Goal: Information Seeking & Learning: Compare options

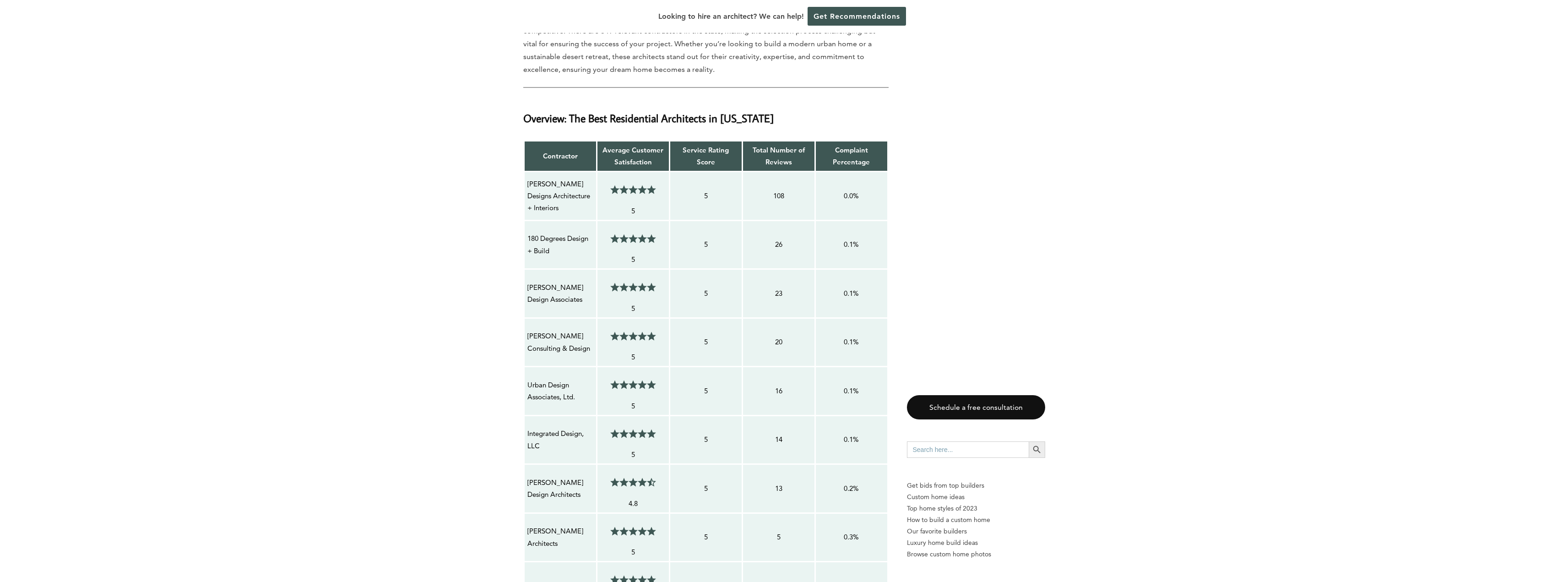
scroll to position [595, 0]
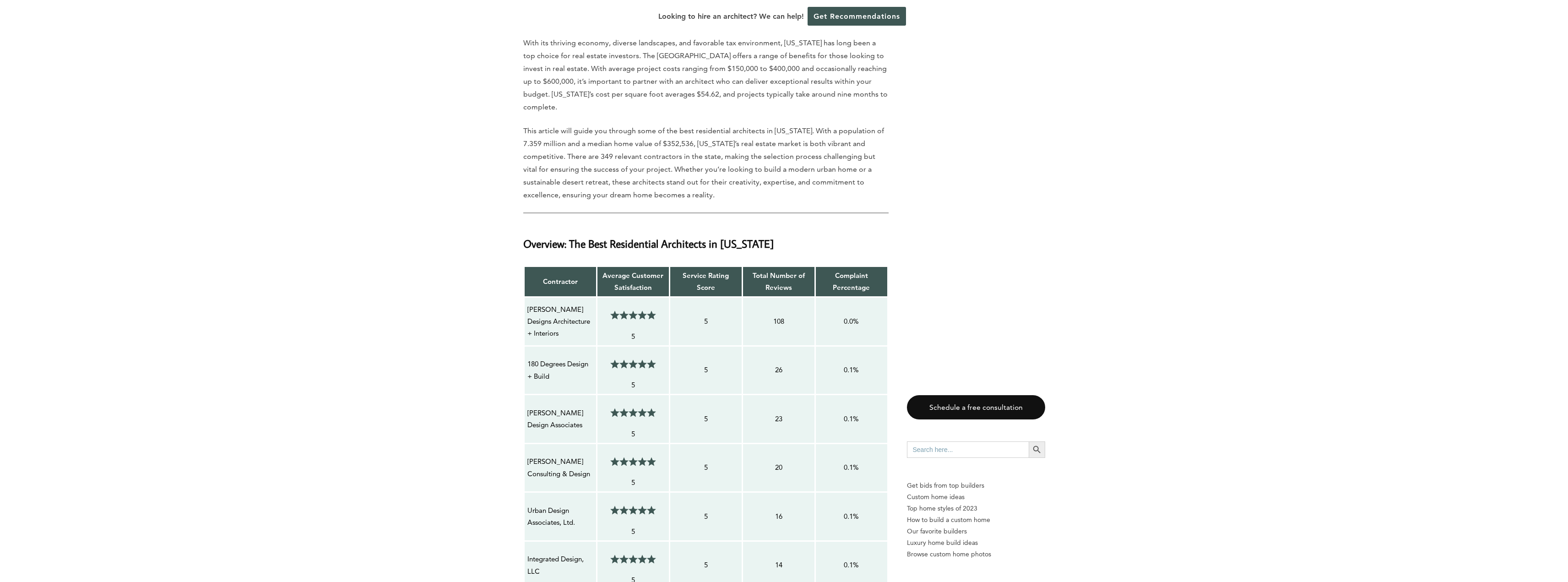
click at [548, 303] on p "[PERSON_NAME] Designs Architecture + Interiors" at bounding box center [561, 321] width 66 height 36
click at [564, 303] on p "[PERSON_NAME] Designs Architecture + Interiors" at bounding box center [561, 321] width 66 height 36
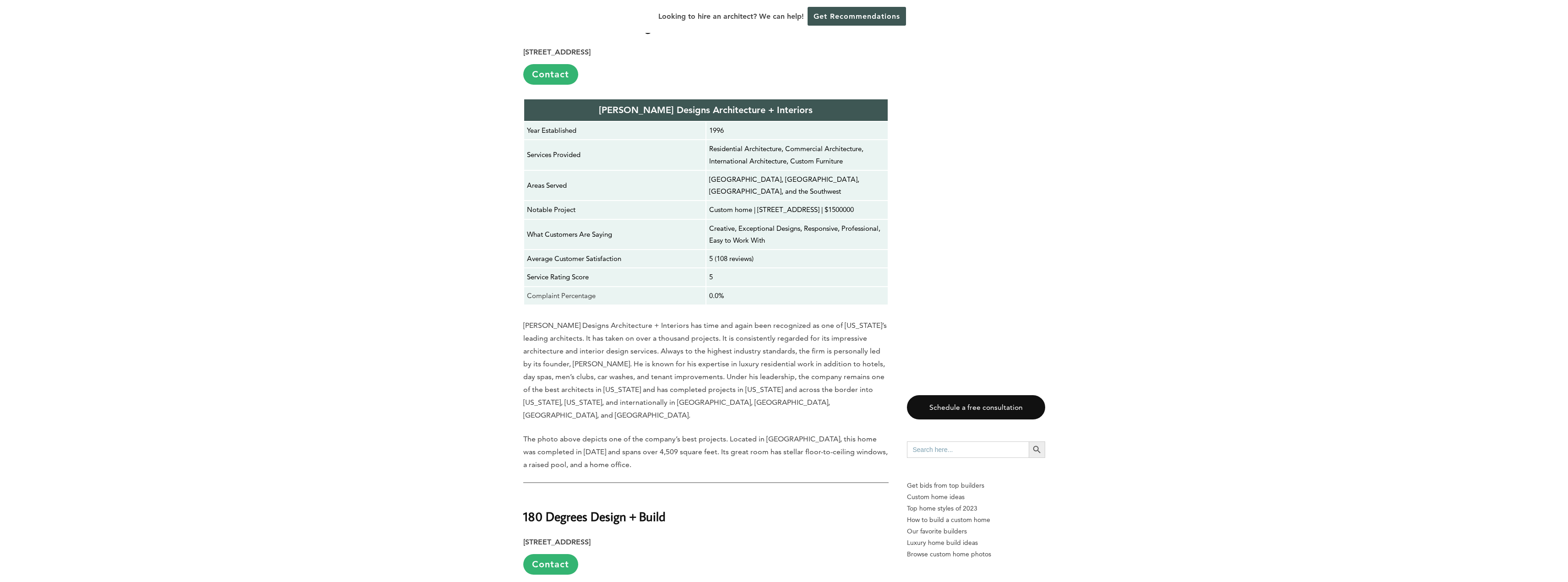
scroll to position [1648, 0]
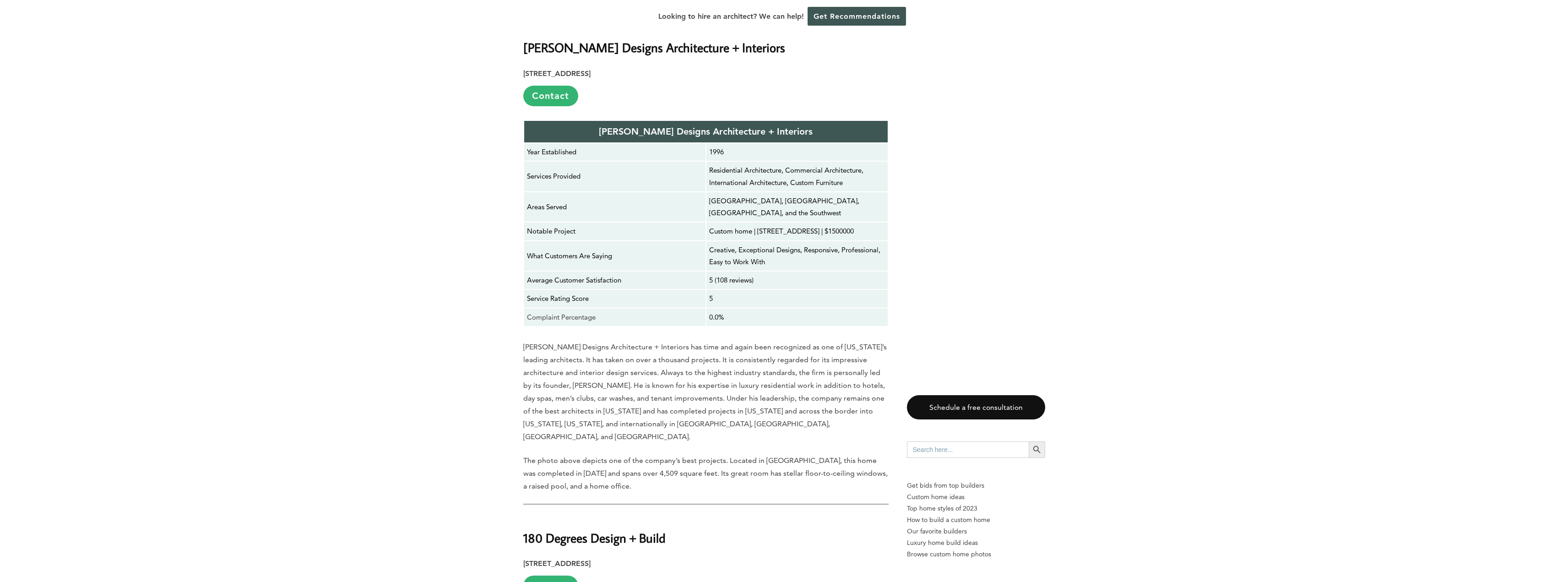
click at [561, 86] on link "Contact" at bounding box center [551, 96] width 55 height 21
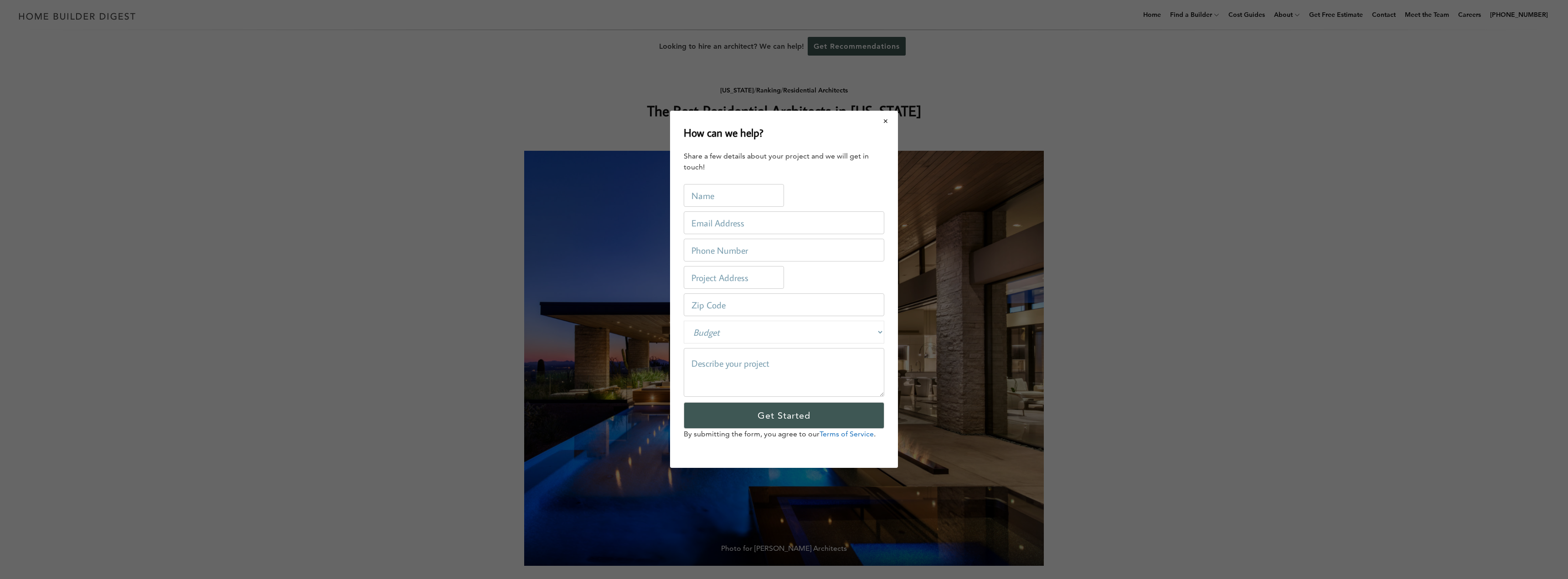
click at [886, 122] on button "Close modal" at bounding box center [886, 120] width 24 height 19
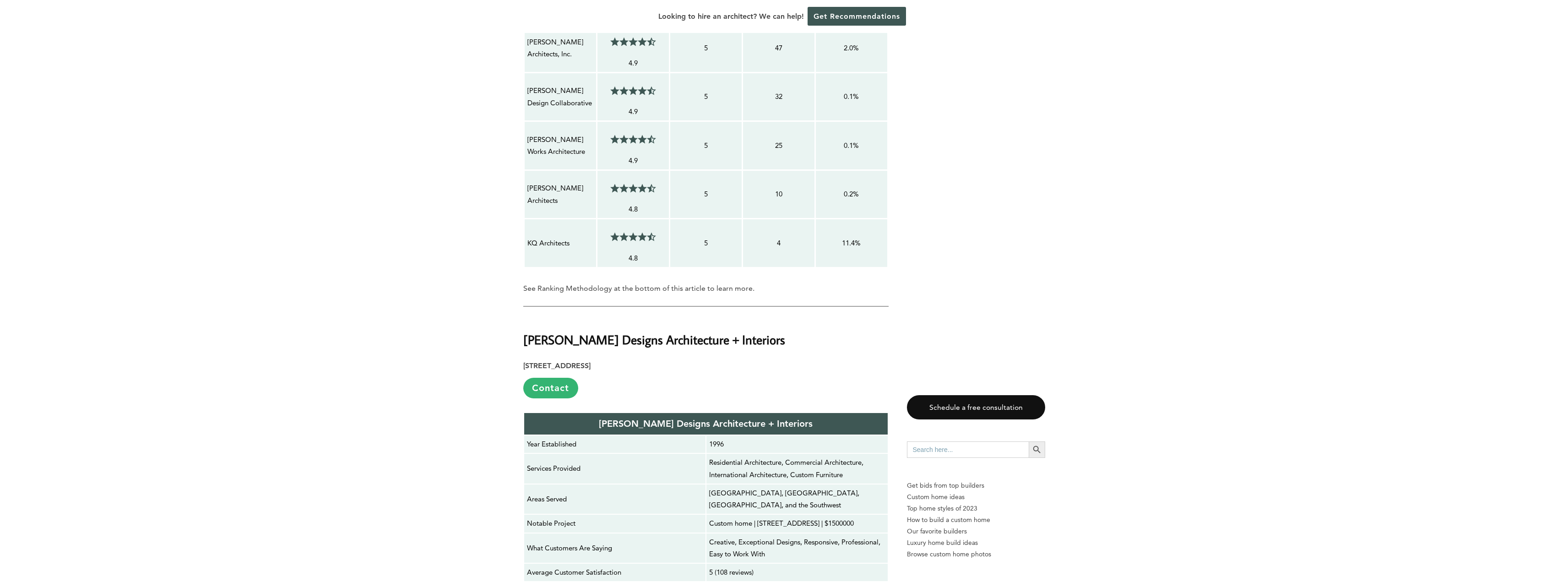
scroll to position [1419, 0]
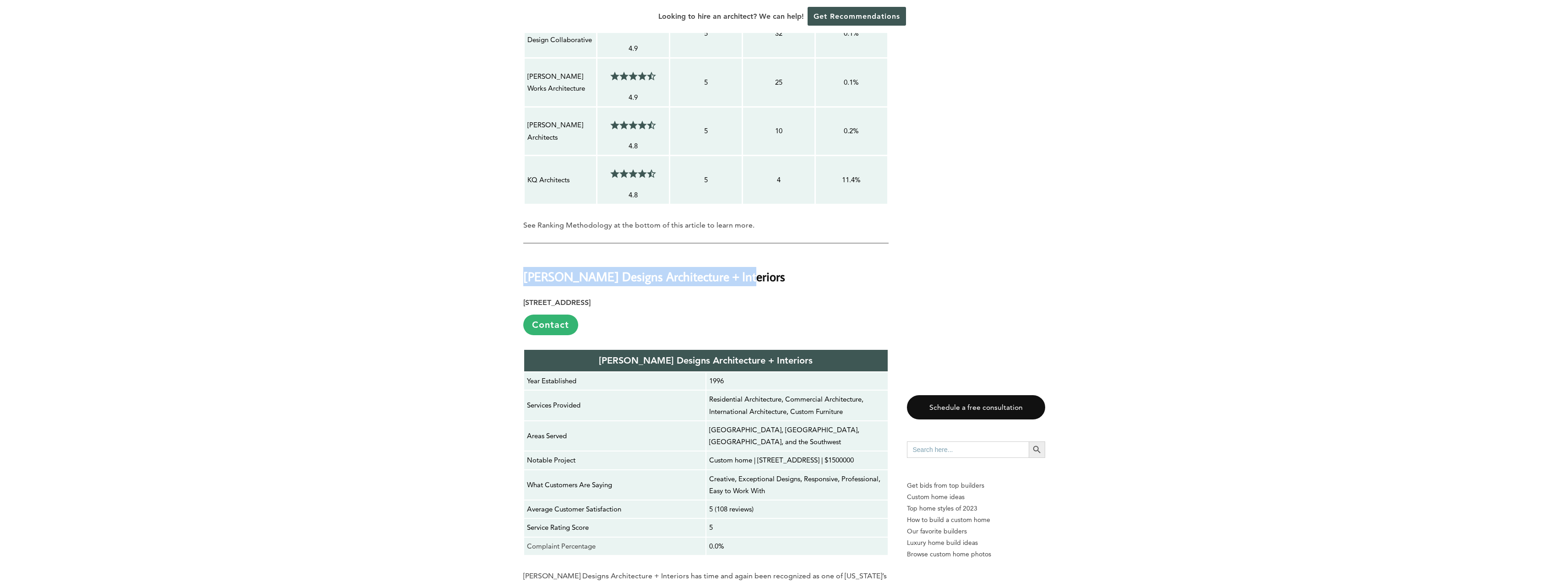
drag, startPoint x: 732, startPoint y: 265, endPoint x: 506, endPoint y: 262, distance: 226.0
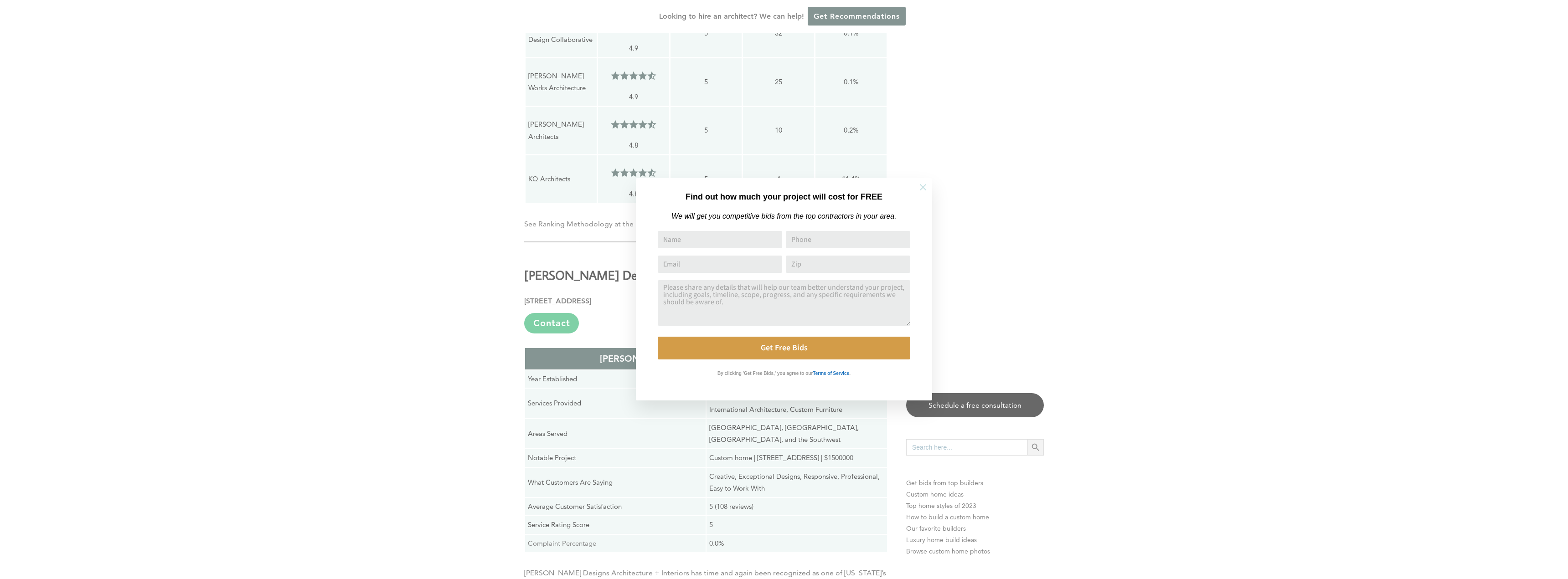
click at [919, 190] on icon at bounding box center [923, 187] width 10 height 10
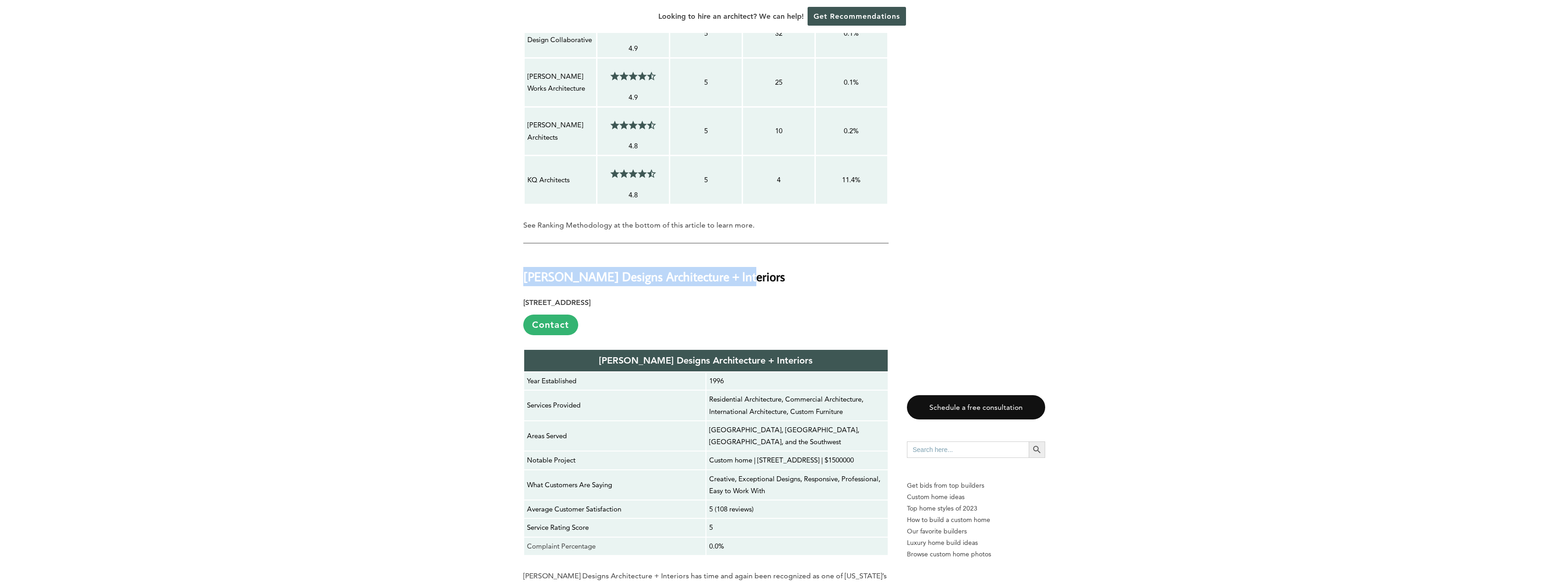
drag, startPoint x: 674, startPoint y: 264, endPoint x: 449, endPoint y: 267, distance: 225.0
copy h2 "[PERSON_NAME] Designs Architecture + Interiors"
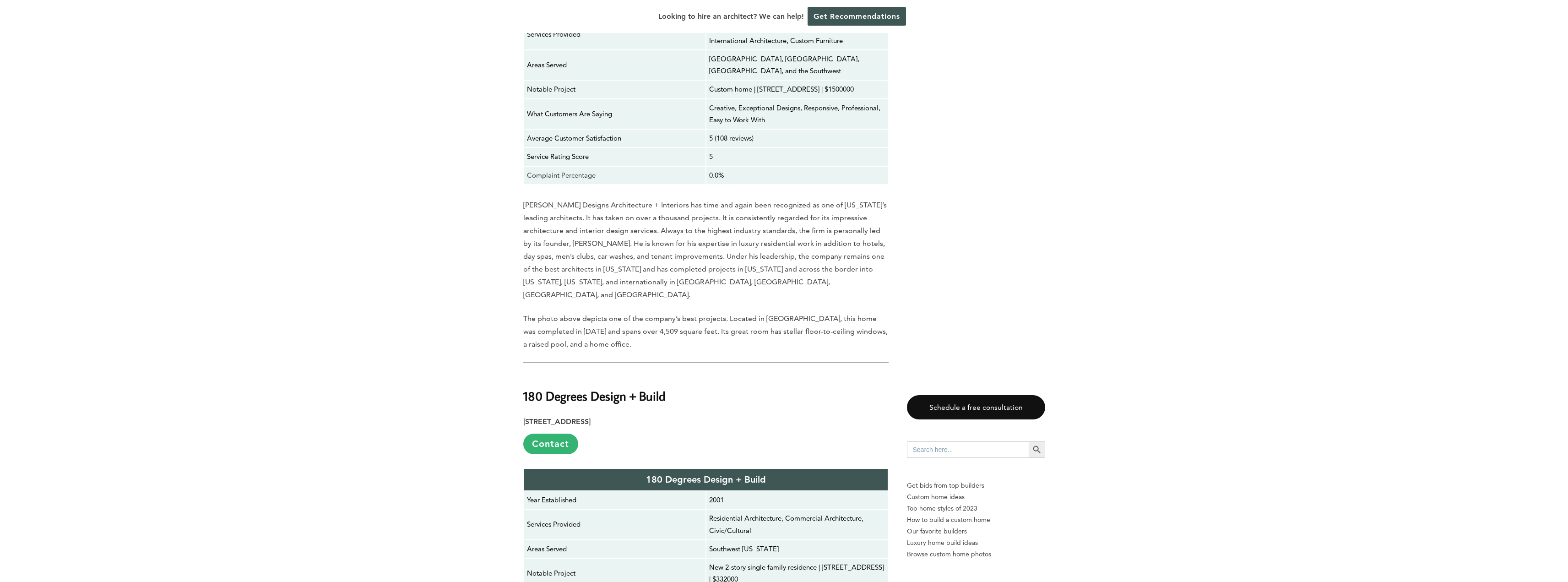
scroll to position [1861, 0]
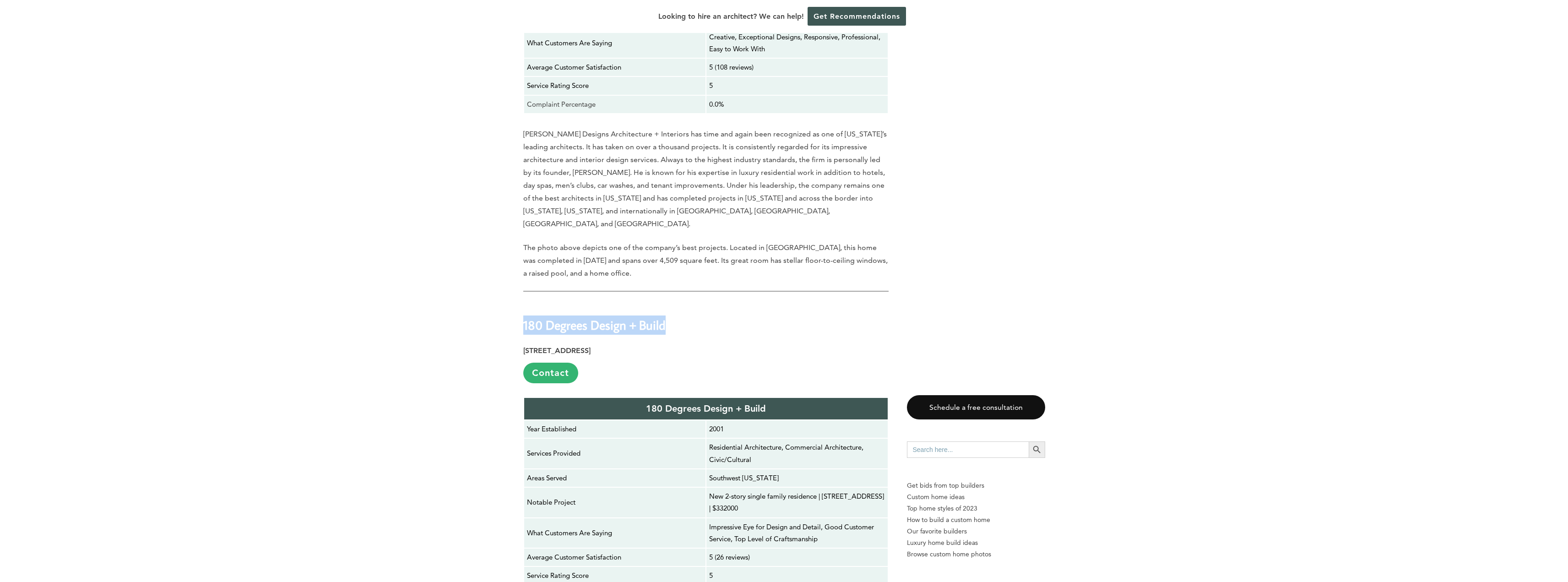
drag, startPoint x: 678, startPoint y: 298, endPoint x: 493, endPoint y: 304, distance: 185.1
copy strong "180 Degrees Design + Build"
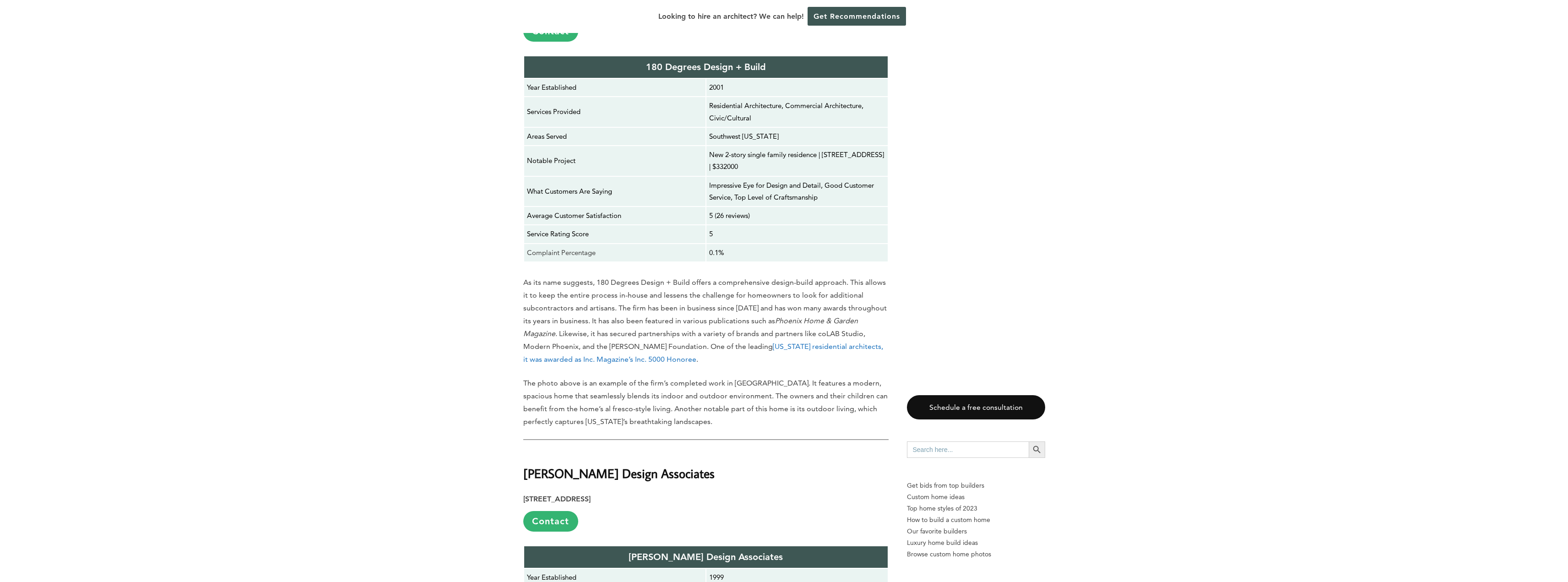
scroll to position [2365, 0]
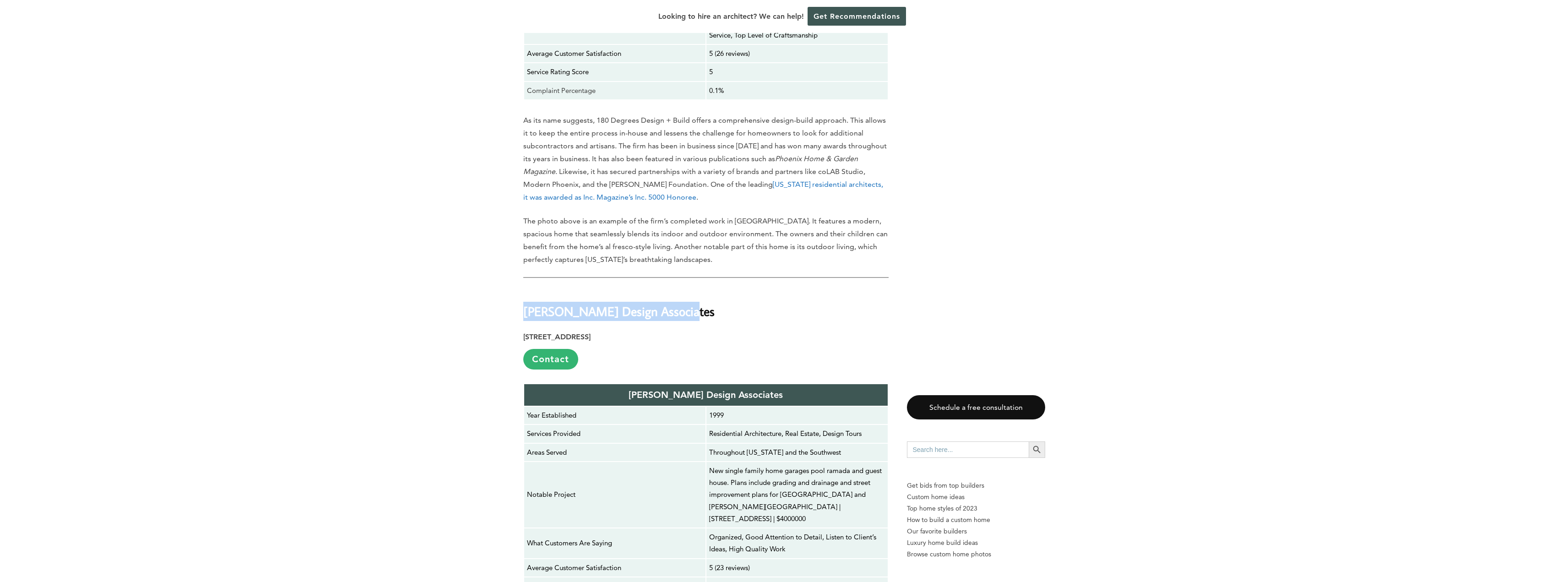
drag, startPoint x: 704, startPoint y: 289, endPoint x: 515, endPoint y: 290, distance: 189.0
copy strong "[PERSON_NAME] Design Associates"
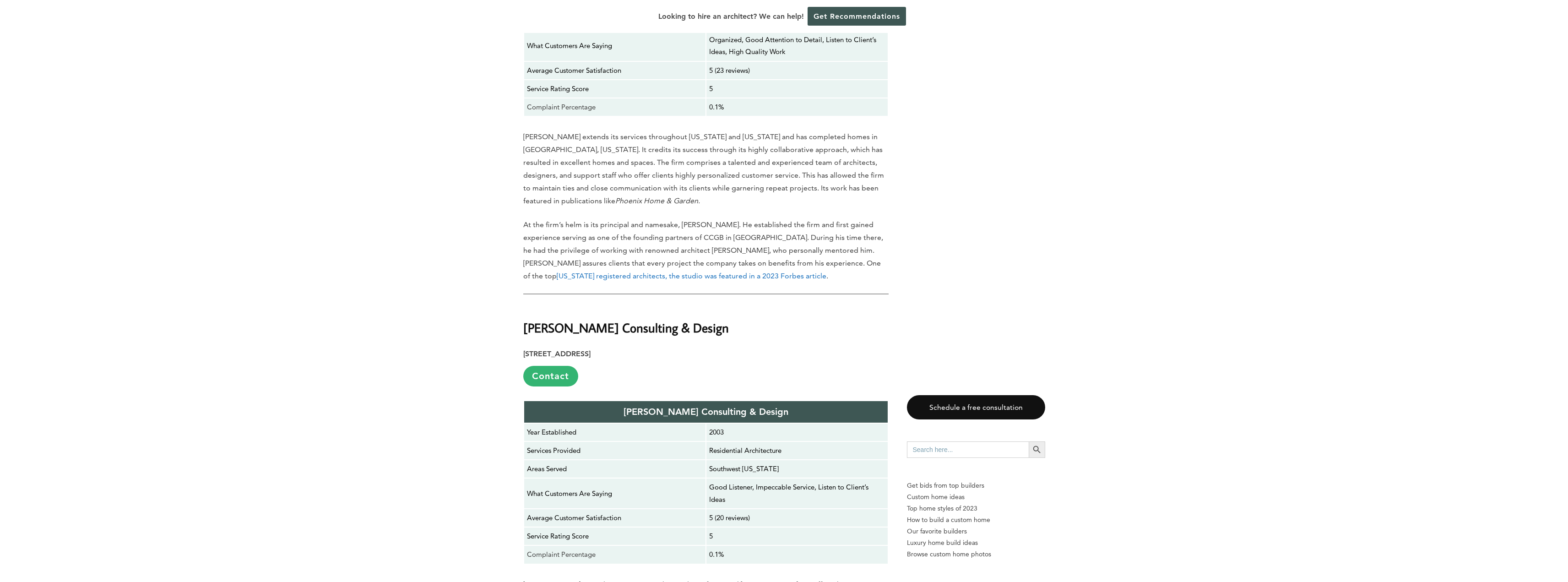
scroll to position [2868, 0]
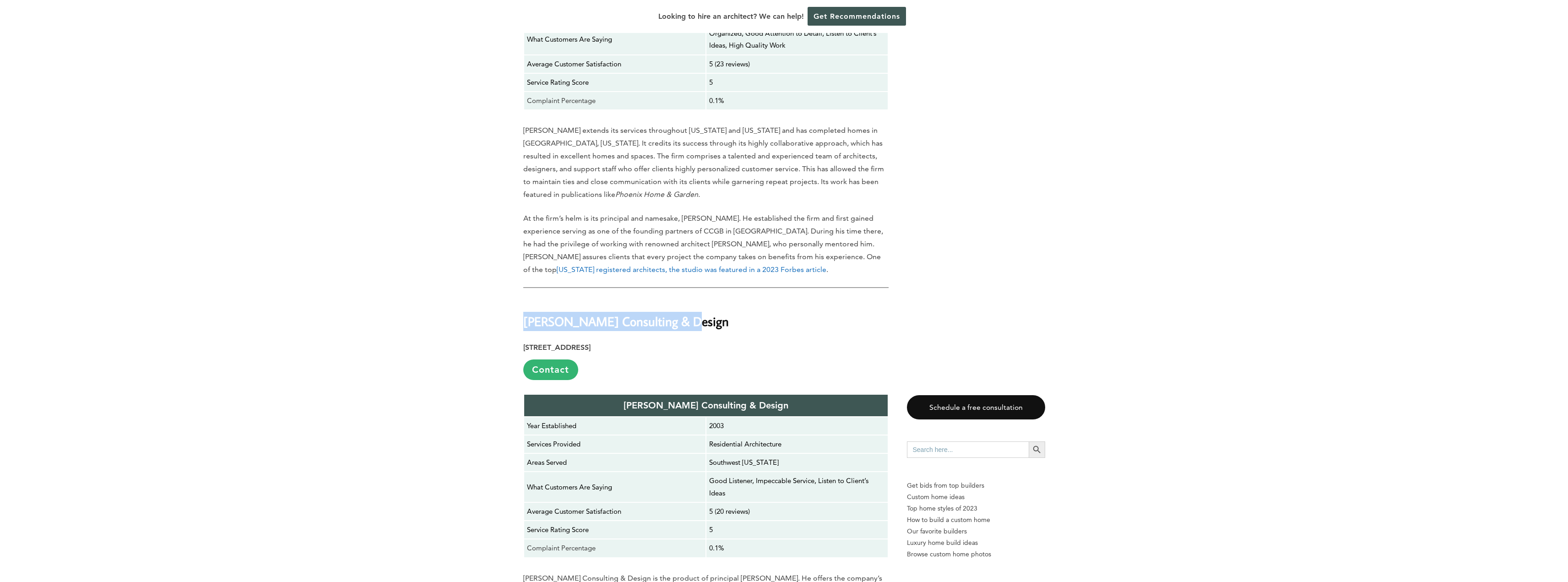
drag, startPoint x: 699, startPoint y: 285, endPoint x: 463, endPoint y: 285, distance: 236.0
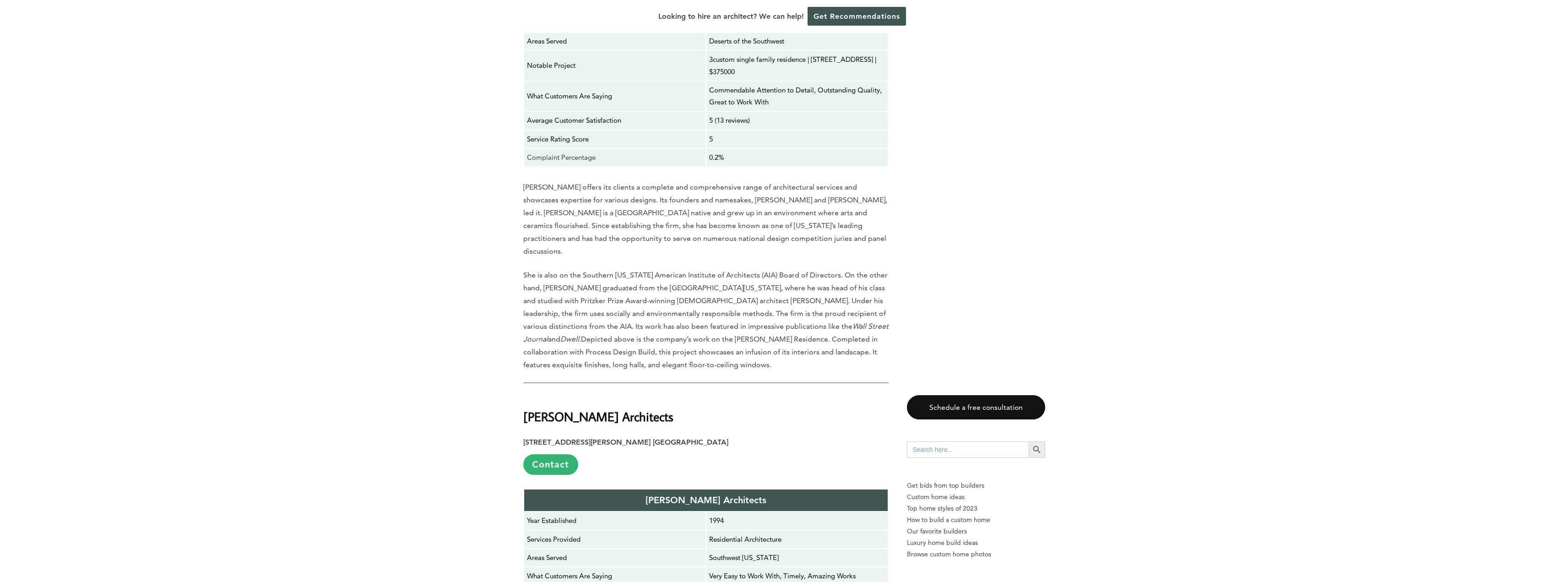
scroll to position [4745, 0]
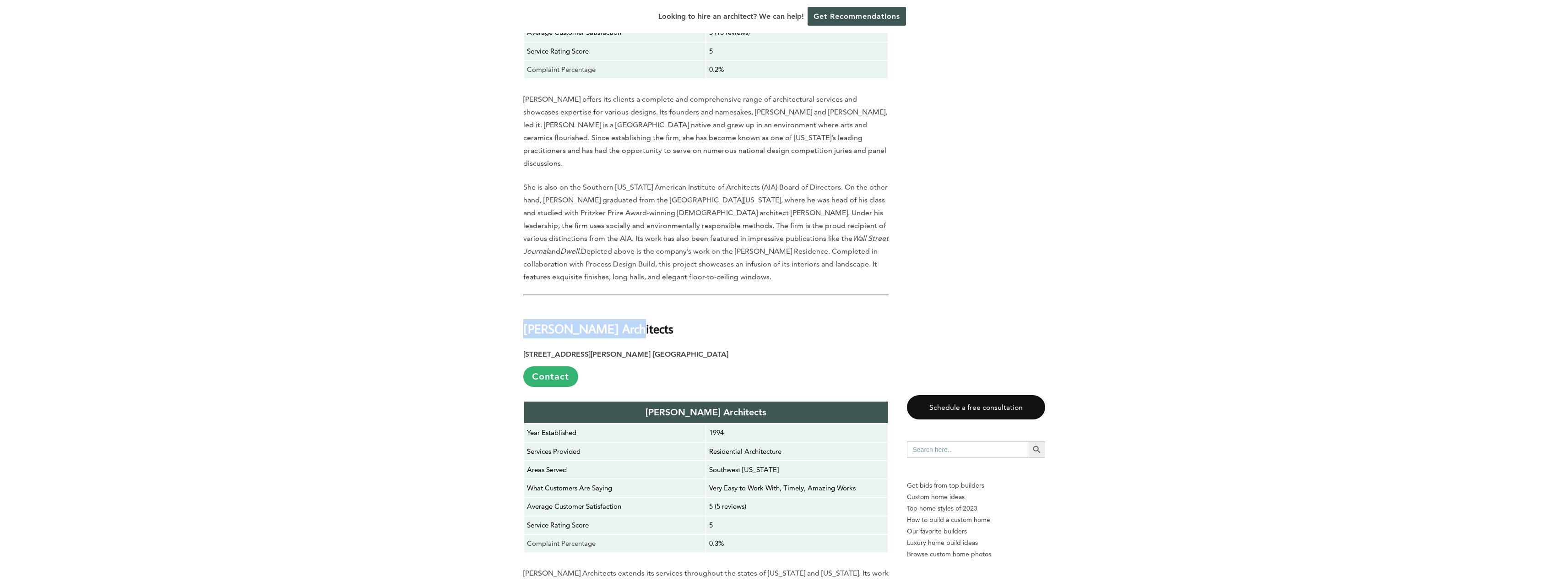
drag, startPoint x: 641, startPoint y: 220, endPoint x: 471, endPoint y: 213, distance: 170.1
click at [471, 213] on div "Last updated on [DATE] 10:46 pm Selecting the right architect is crucial when e…" at bounding box center [784, 230] width 1568 height 8879
copy strong "[PERSON_NAME] Architects"
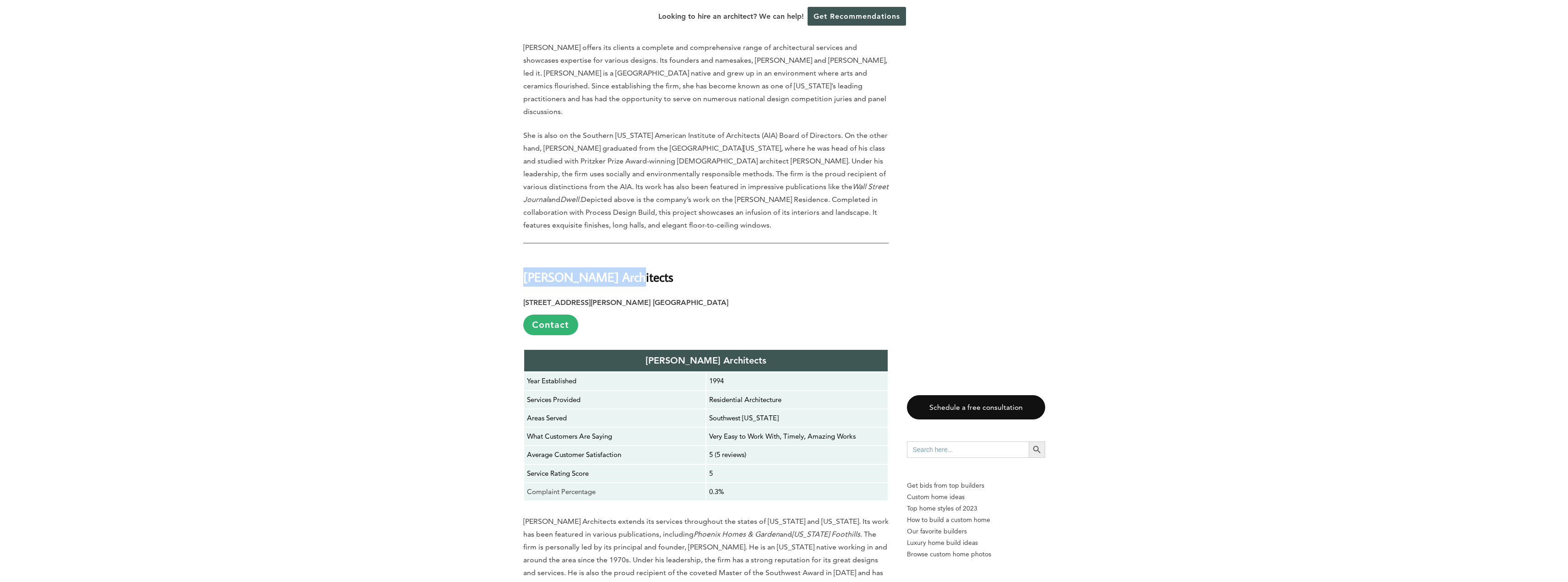
scroll to position [5066, 0]
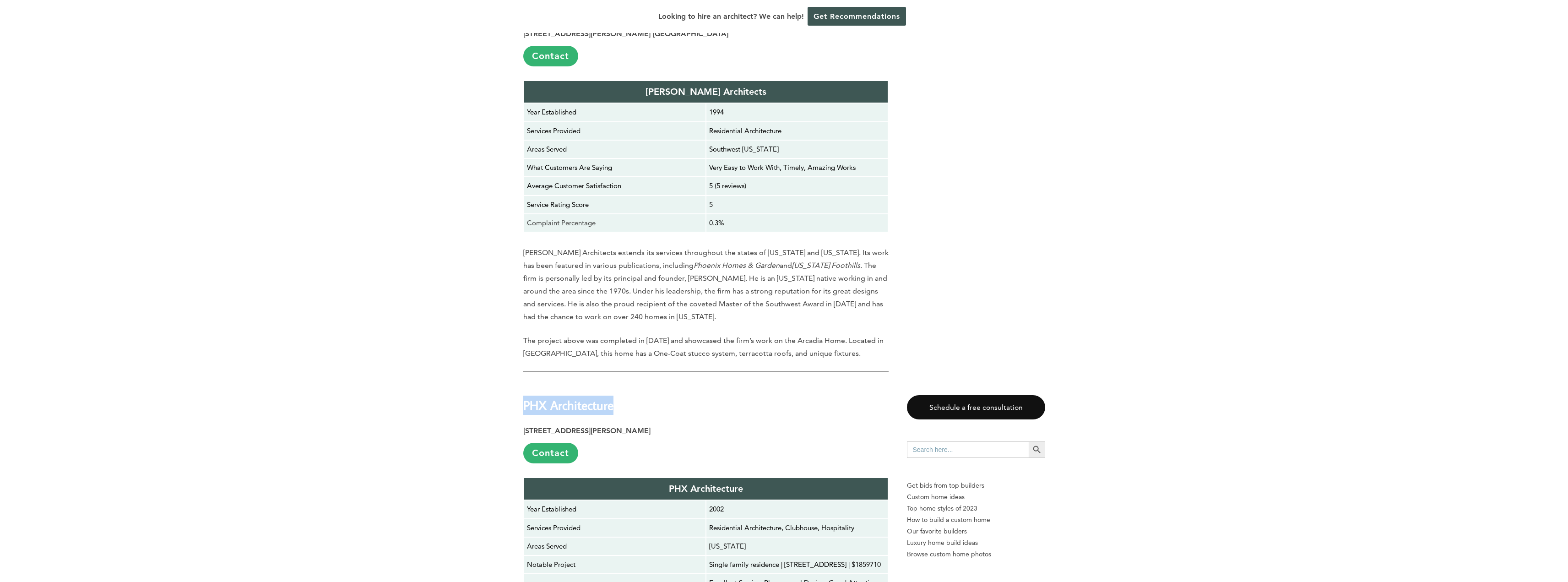
drag, startPoint x: 639, startPoint y: 291, endPoint x: 440, endPoint y: 297, distance: 199.1
copy strong "PHX Architecture"
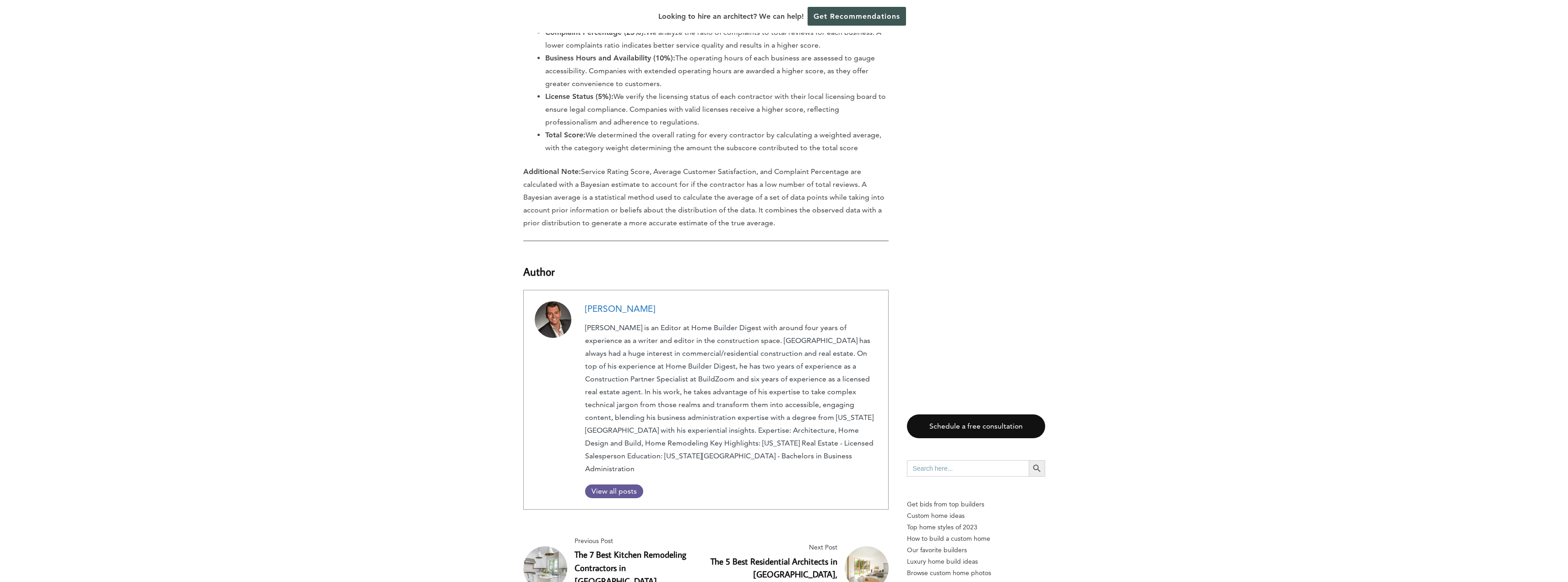
scroll to position [8764, 0]
